Goal: Task Accomplishment & Management: Use online tool/utility

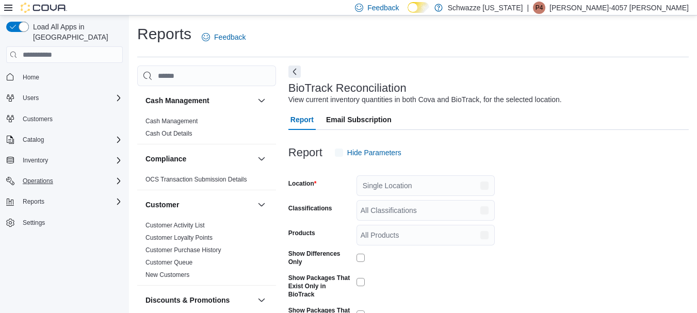
scroll to position [24, 0]
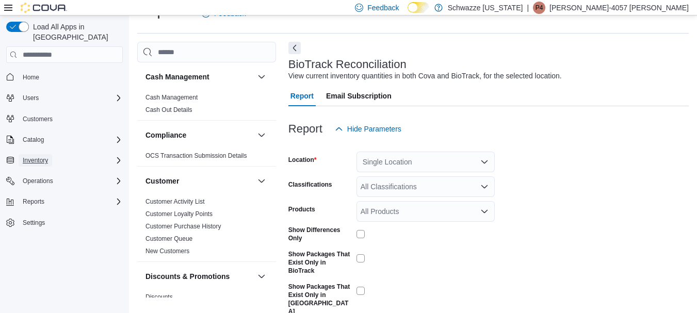
click at [42, 154] on span "Inventory" at bounding box center [35, 160] width 25 height 12
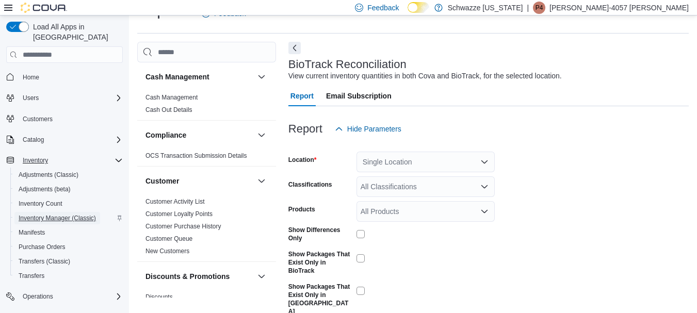
click at [56, 214] on span "Inventory Manager (Classic)" at bounding box center [57, 218] width 77 height 8
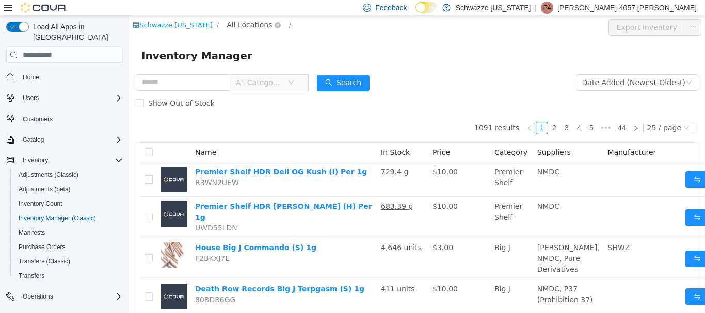
click at [255, 21] on span "All Locations" at bounding box center [249, 24] width 45 height 11
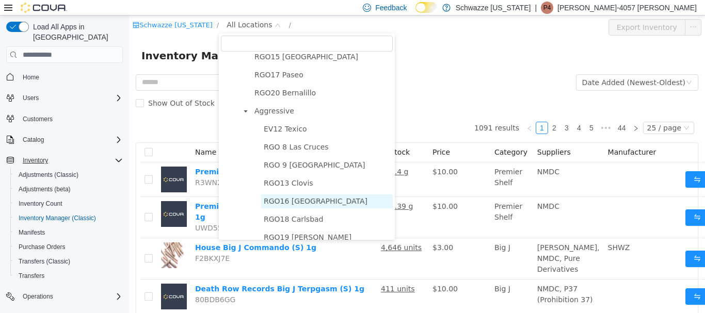
scroll to position [567, 0]
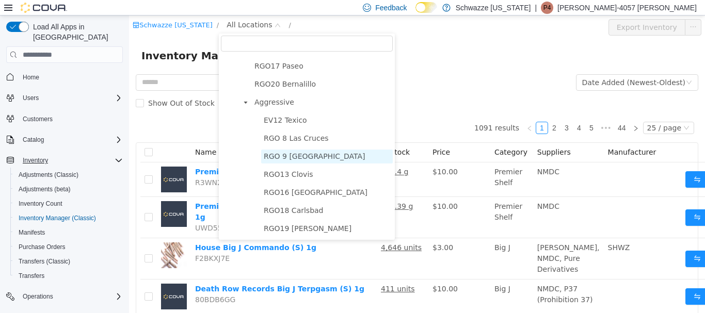
click at [297, 153] on span "RGO 9 [GEOGRAPHIC_DATA]" at bounding box center [315, 156] width 102 height 8
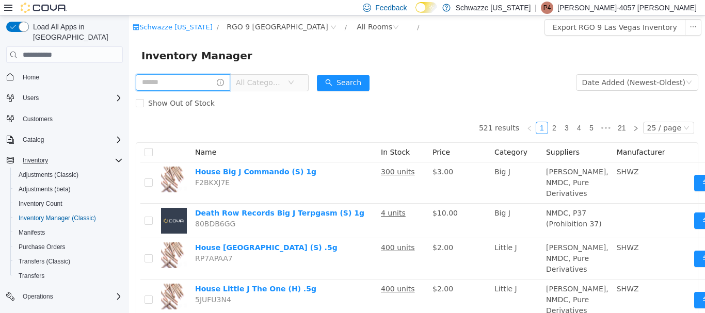
click at [188, 80] on input "text" at bounding box center [183, 82] width 94 height 17
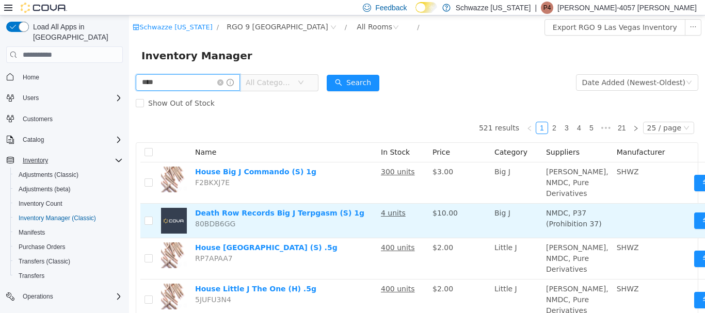
type input "****"
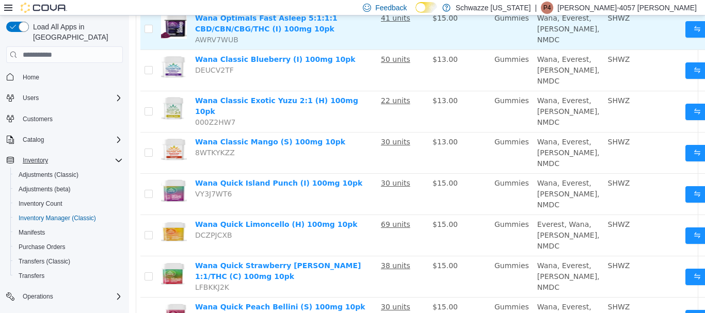
scroll to position [516, 0]
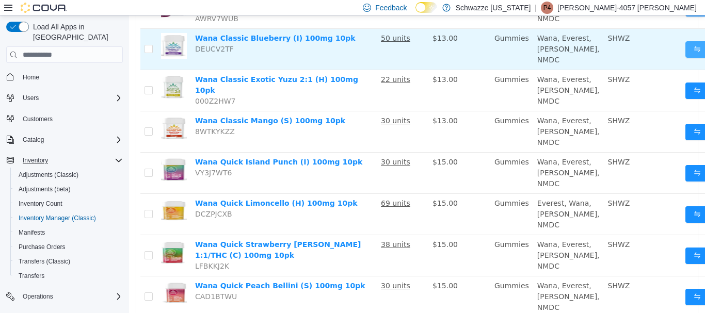
click at [685, 58] on button "Move" at bounding box center [708, 49] width 47 height 17
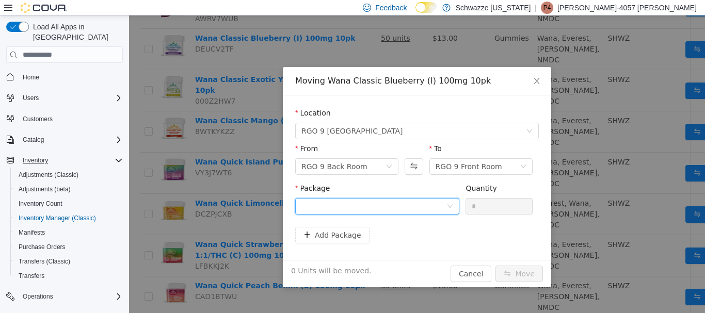
click at [377, 204] on div at bounding box center [373, 206] width 145 height 15
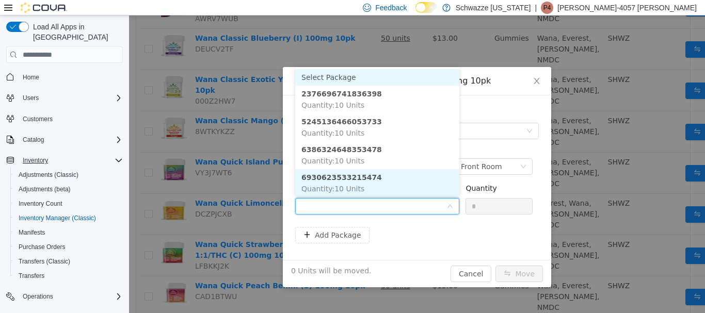
scroll to position [1, 0]
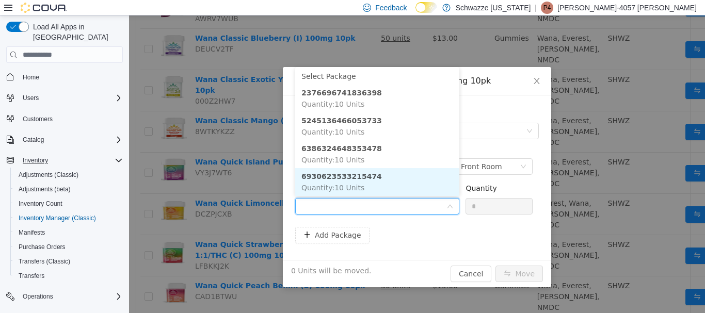
click at [369, 179] on li "6930623533215474 Quantity : 10 Units" at bounding box center [377, 182] width 164 height 28
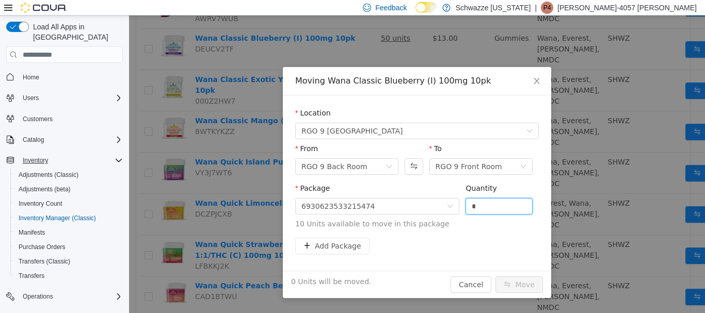
drag, startPoint x: 501, startPoint y: 206, endPoint x: 372, endPoint y: 219, distance: 129.6
click at [372, 219] on span "Package 6930623533215474 Quantity * 10 Units available to move in this package" at bounding box center [417, 206] width 244 height 45
type input "**"
click at [495, 277] on button "Move" at bounding box center [518, 285] width 47 height 17
